Goal: Navigation & Orientation: Find specific page/section

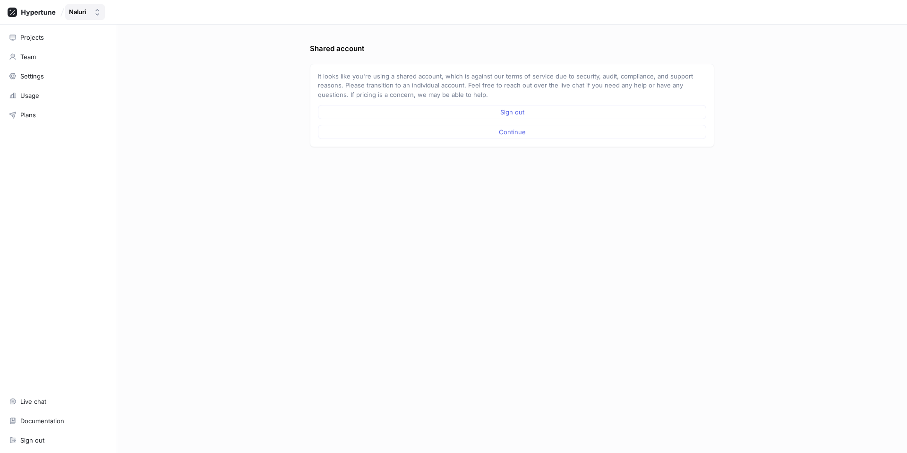
click at [86, 12] on div "Naluri" at bounding box center [77, 12] width 17 height 8
click at [203, 21] on div "Naluri" at bounding box center [453, 12] width 907 height 25
click at [63, 41] on div "Projects" at bounding box center [58, 37] width 107 height 16
click at [369, 121] on div "It looks like you're using a shared account, which is against our terms of serv…" at bounding box center [512, 106] width 389 height 68
click at [369, 125] on button "Continue" at bounding box center [512, 132] width 389 height 14
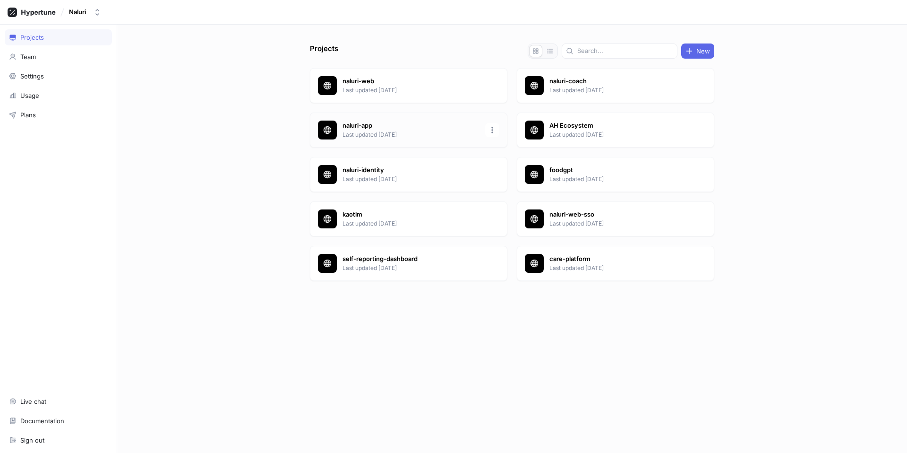
click at [401, 132] on p "Last updated [DATE]" at bounding box center [411, 134] width 137 height 9
